Goal: Information Seeking & Learning: Learn about a topic

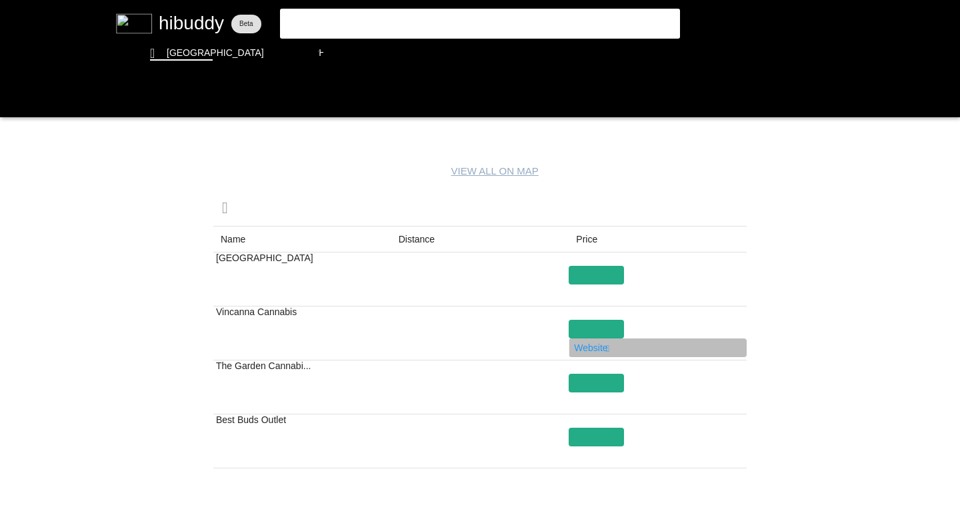
click at [596, 350] on flt-glass-pane at bounding box center [480, 265] width 960 height 531
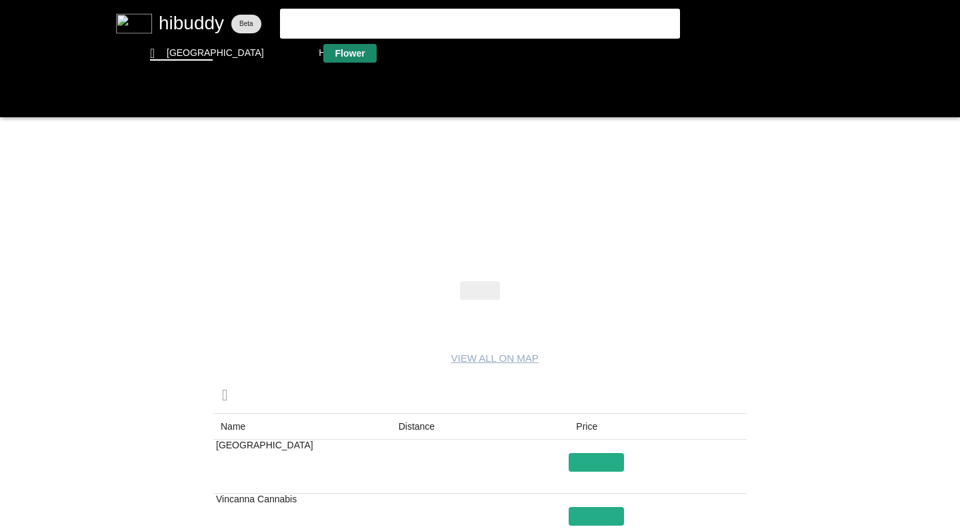
click at [355, 55] on flt-glass-pane at bounding box center [480, 265] width 960 height 531
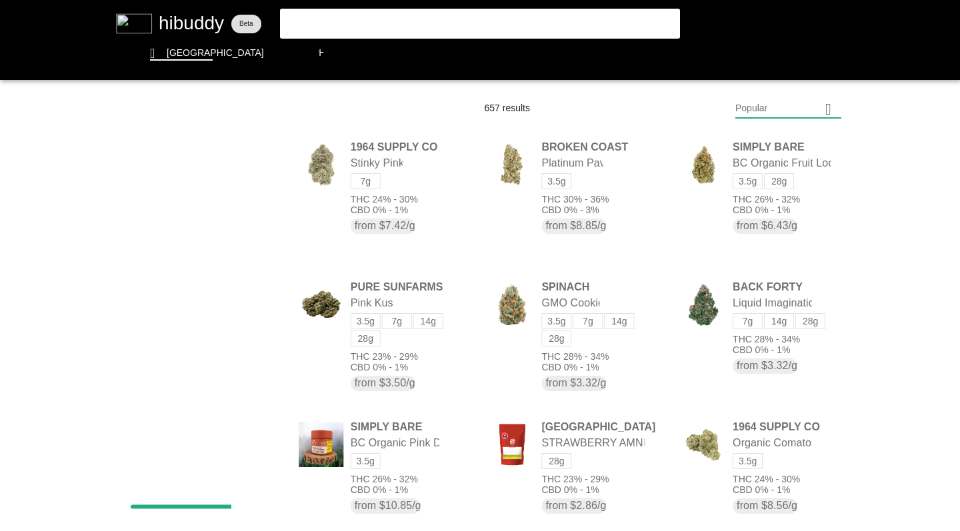
click at [347, 24] on flt-glass-pane at bounding box center [480, 265] width 960 height 531
click at [347, 24] on input "pink" at bounding box center [468, 22] width 367 height 12
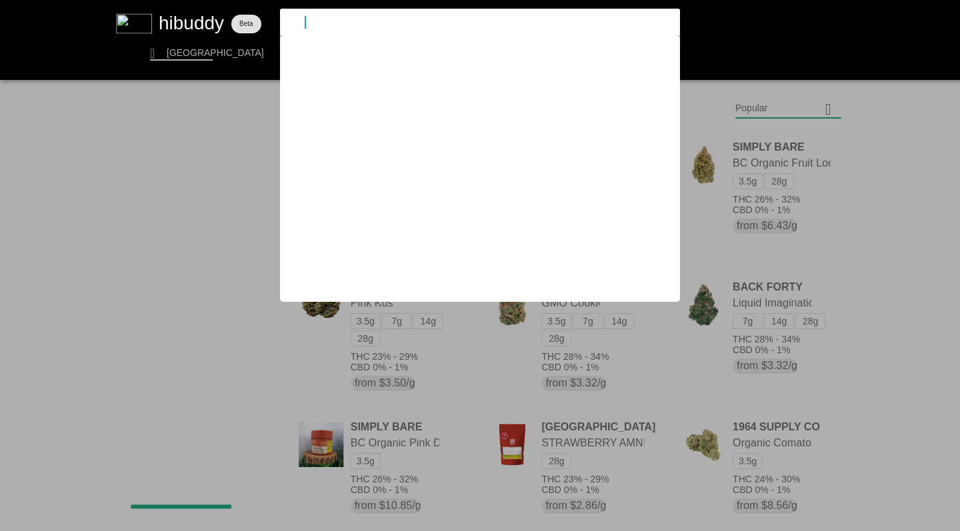
click at [347, 24] on input "pink" at bounding box center [468, 22] width 367 height 12
click at [925, 179] on flt-glass-pane at bounding box center [480, 265] width 960 height 531
drag, startPoint x: 313, startPoint y: 26, endPoint x: 248, endPoint y: 21, distance: 65.6
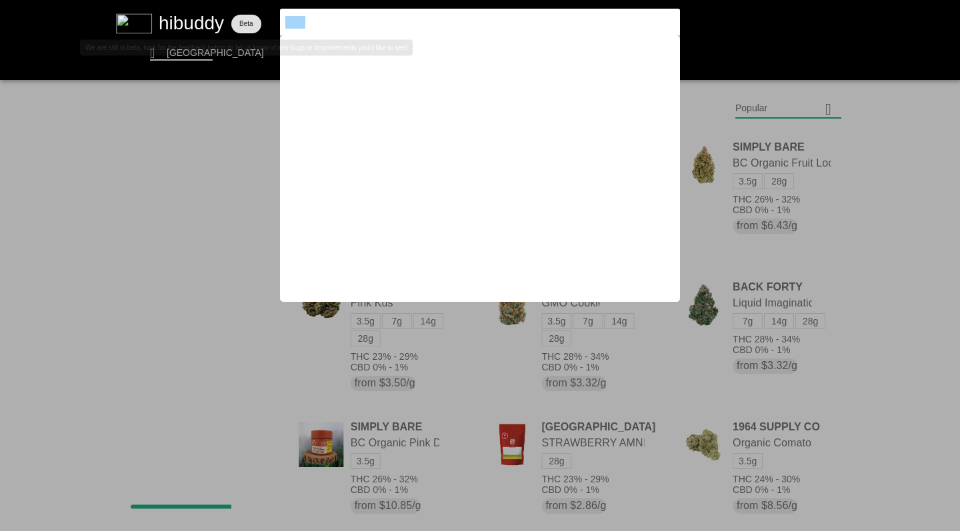
click at [249, 21] on flt-glass-pane at bounding box center [480, 265] width 960 height 531
type input "tutti"
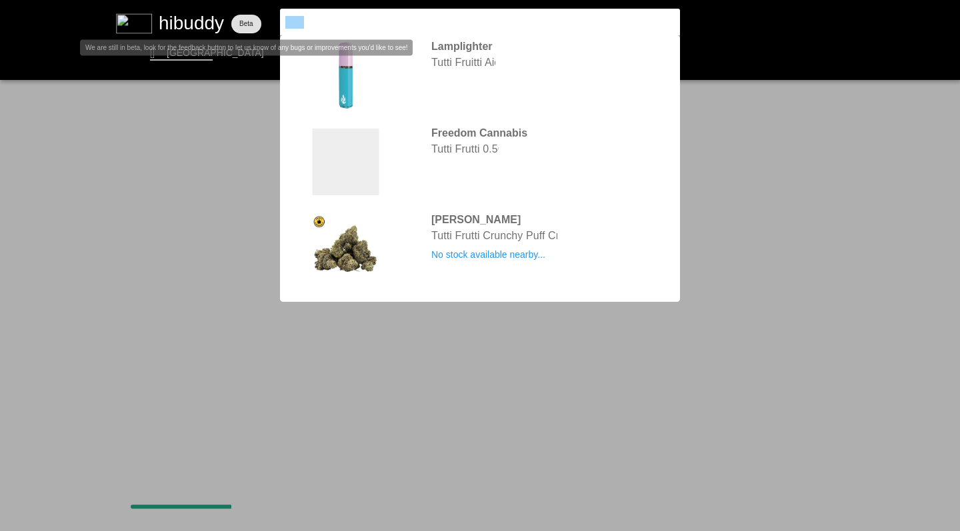
drag, startPoint x: 325, startPoint y: 27, endPoint x: 244, endPoint y: 8, distance: 82.8
click at [242, 9] on flt-glass-pane at bounding box center [480, 265] width 960 height 531
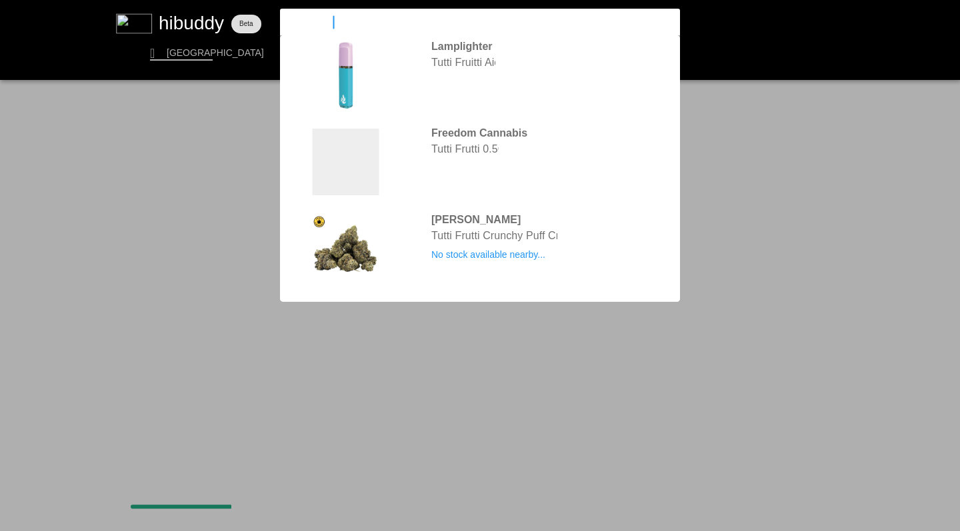
type input "uncommon"
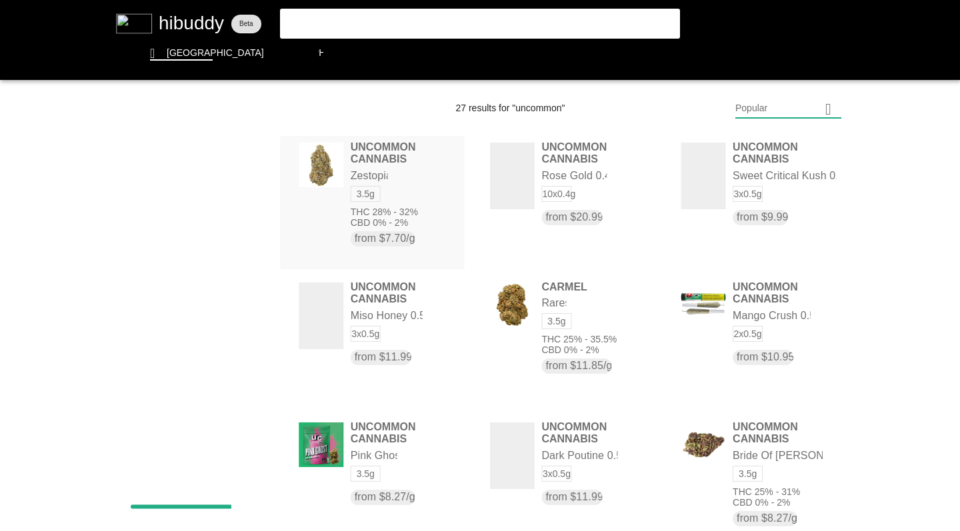
click at [390, 235] on flt-glass-pane at bounding box center [480, 265] width 960 height 531
click at [747, 107] on flt-glass-pane at bounding box center [480, 265] width 960 height 531
click at [759, 201] on flt-glass-pane at bounding box center [480, 265] width 960 height 531
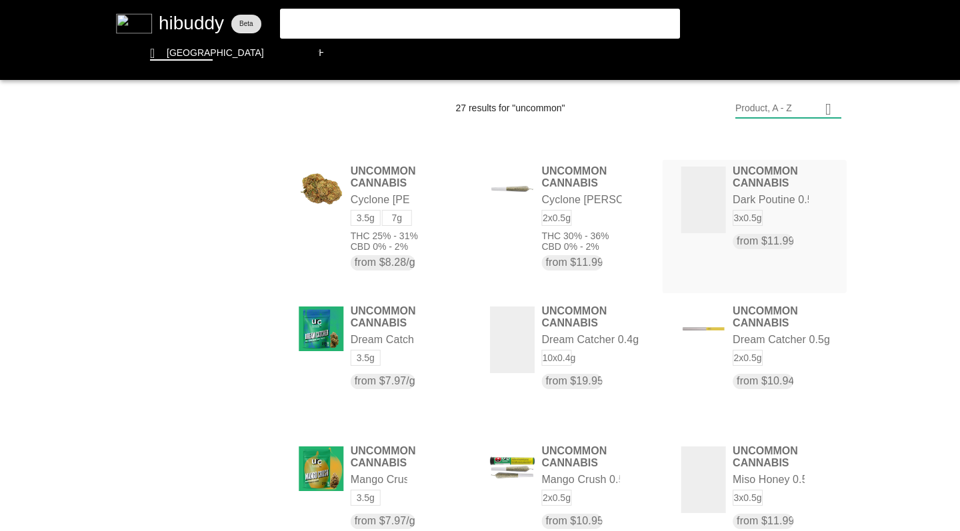
click at [732, 206] on flt-glass-pane at bounding box center [480, 265] width 960 height 531
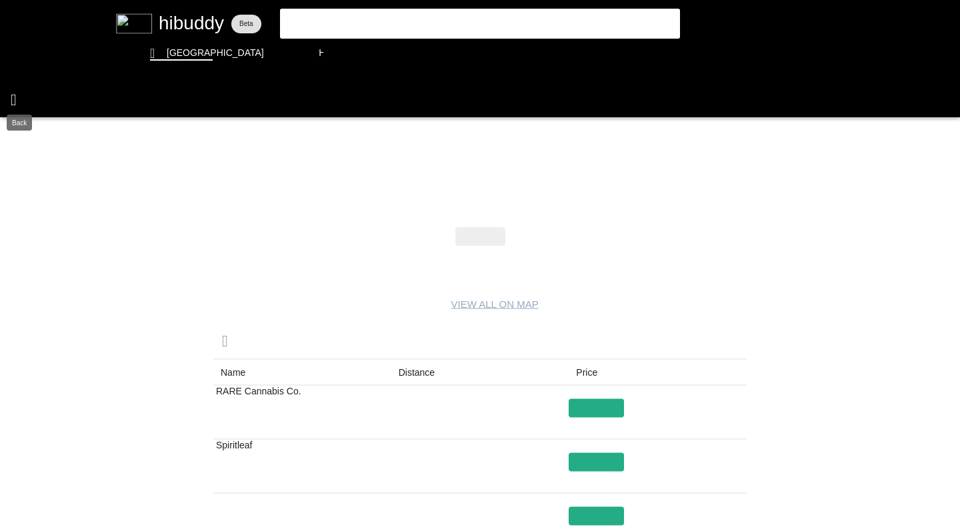
click at [13, 99] on flt-glass-pane at bounding box center [480, 265] width 960 height 531
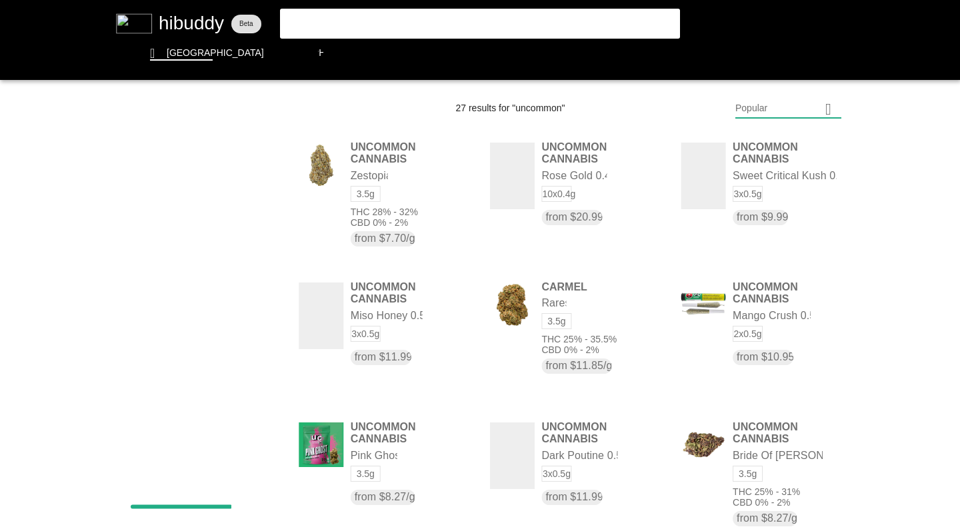
click at [739, 116] on flt-glass-pane at bounding box center [480, 265] width 960 height 531
click at [756, 203] on flt-glass-pane at bounding box center [480, 265] width 960 height 531
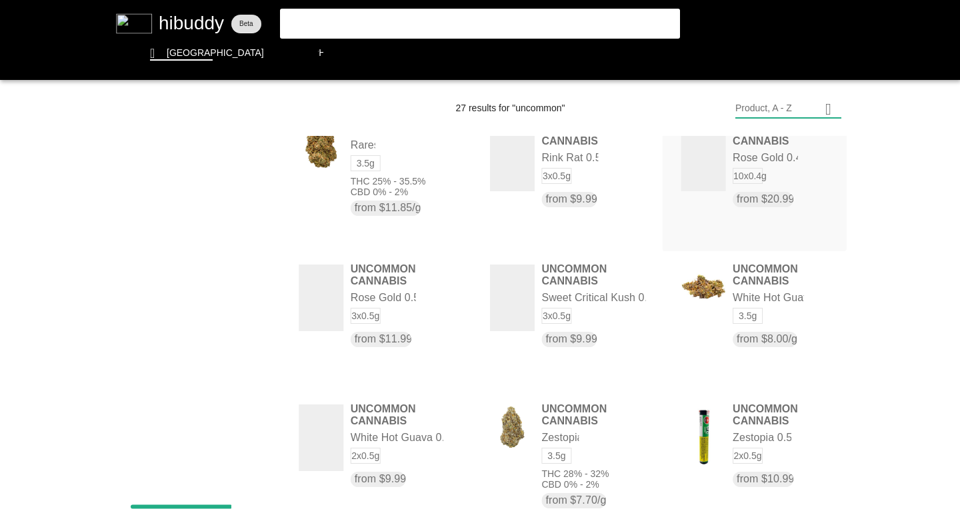
click at [705, 173] on flt-glass-pane at bounding box center [480, 265] width 960 height 531
